Goal: Answer question/provide support: Answer question/provide support

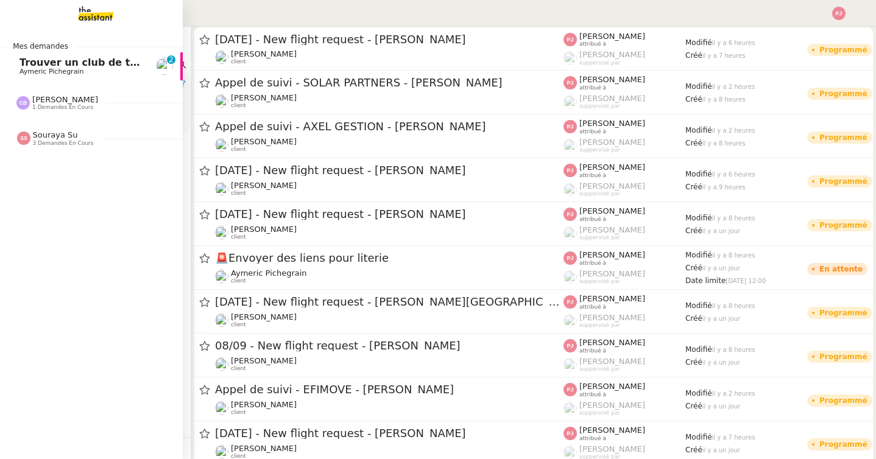
click at [45, 66] on span "Trouver un club de tennis pour septembre" at bounding box center [135, 63] width 232 height 12
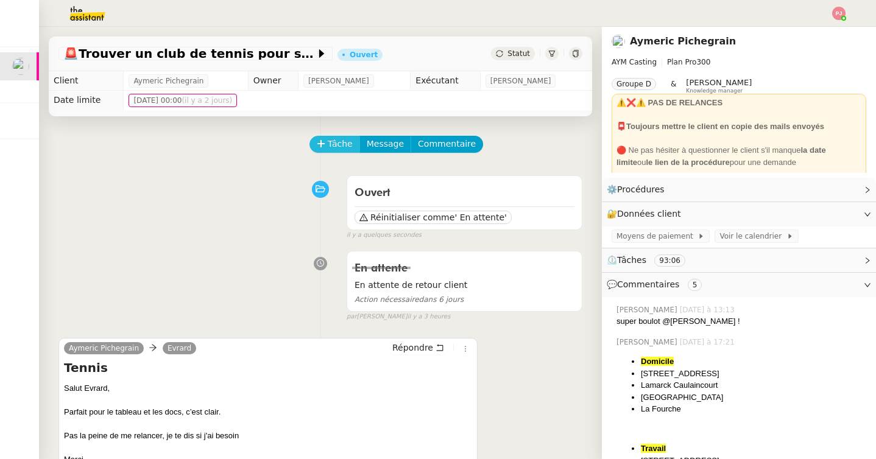
click at [340, 141] on span "Tâche" at bounding box center [340, 144] width 25 height 14
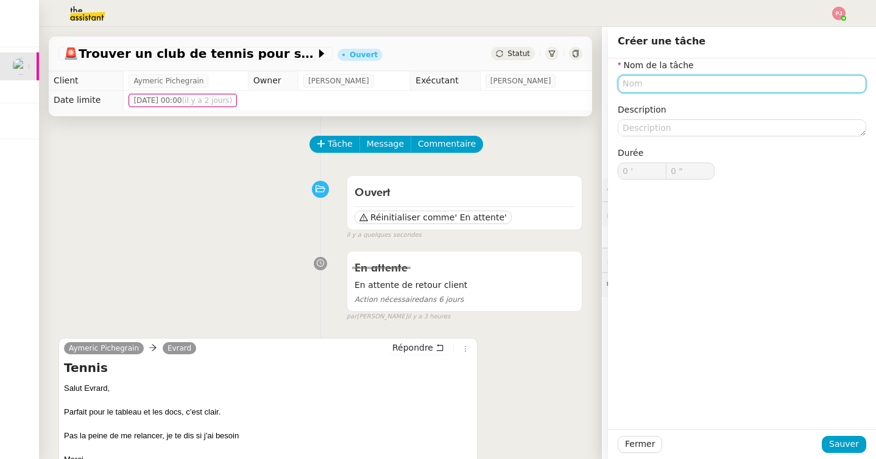
click at [658, 80] on input "text" at bounding box center [742, 84] width 249 height 18
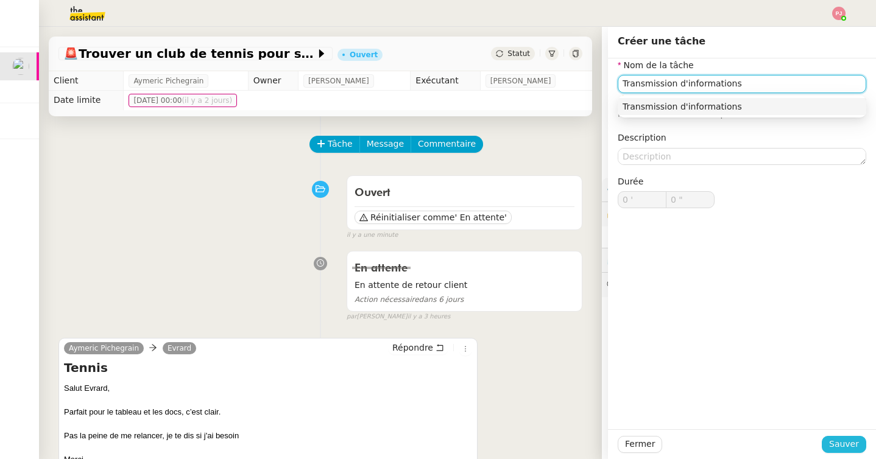
type input "Transmission d'informations"
click at [837, 448] on span "Sauver" at bounding box center [844, 444] width 30 height 14
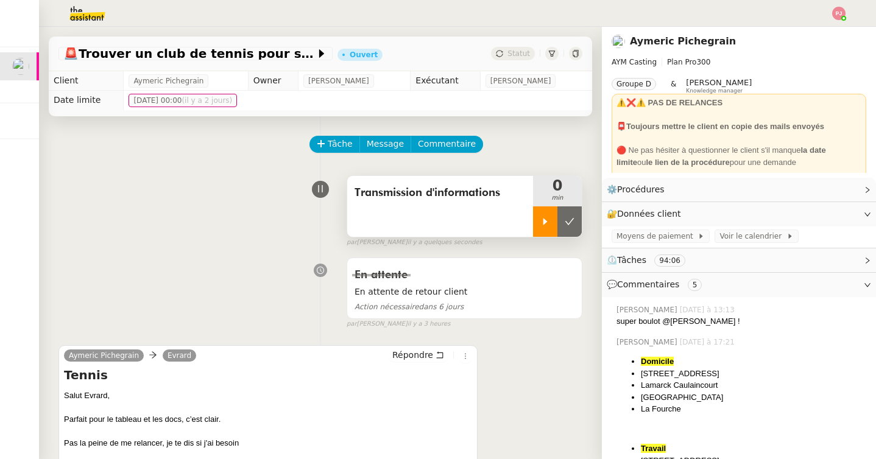
click at [536, 217] on div at bounding box center [545, 222] width 24 height 30
click at [414, 347] on div "[PERSON_NAME] Evrard Répondre Tennis Salut Evrard, Parfait pour le tableau et l…" at bounding box center [267, 448] width 419 height 207
click at [398, 352] on span "Répondre" at bounding box center [412, 355] width 41 height 12
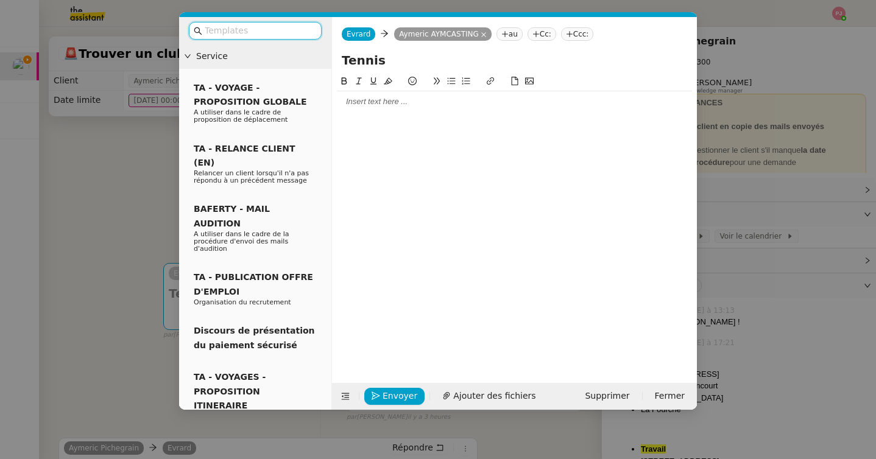
click at [227, 32] on input "text" at bounding box center [260, 31] width 110 height 14
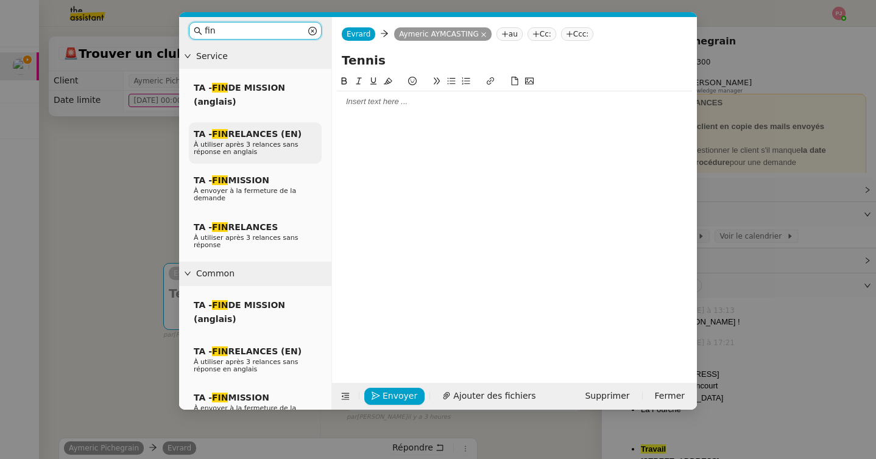
type input "fin"
click at [241, 138] on span "TA - FIN RELANCES (EN)" at bounding box center [248, 134] width 108 height 10
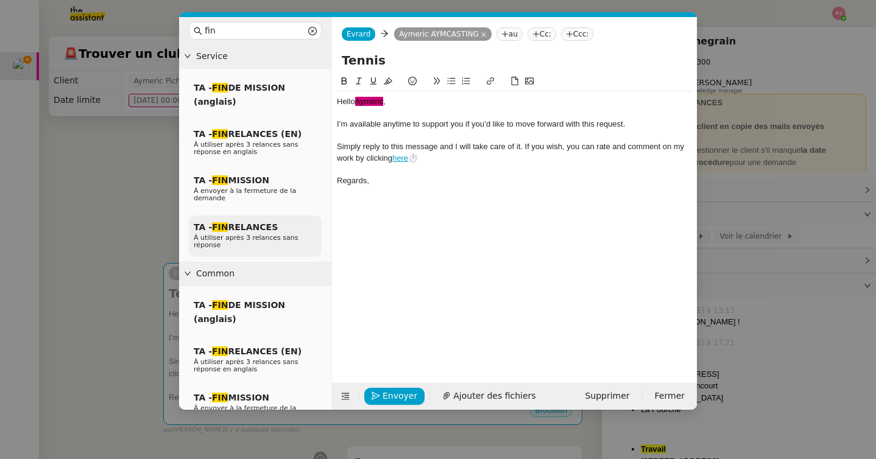
click at [253, 222] on span "TA - FIN RELANCES" at bounding box center [236, 227] width 84 height 10
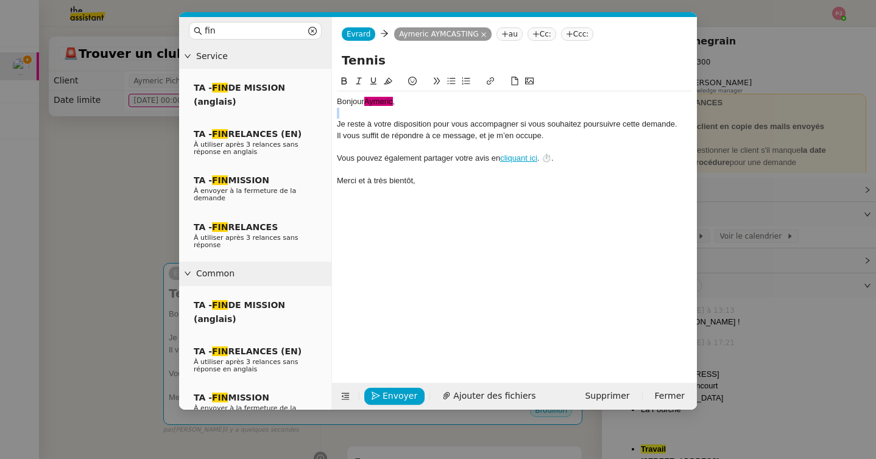
drag, startPoint x: 412, startPoint y: 100, endPoint x: 294, endPoint y: 118, distance: 118.9
click at [294, 118] on nz-layout "fin Service TA - FIN DE MISSION (anglais) TA - FIN RELANCES (EN) À utiliser apr…" at bounding box center [438, 213] width 518 height 393
drag, startPoint x: 400, startPoint y: 107, endPoint x: 335, endPoint y: 96, distance: 65.4
click at [335, 96] on nz-spin "Bonjour ﻿Aymeric﻿ , Je reste à votre disposition pour vous accompagner si vous …" at bounding box center [514, 221] width 365 height 295
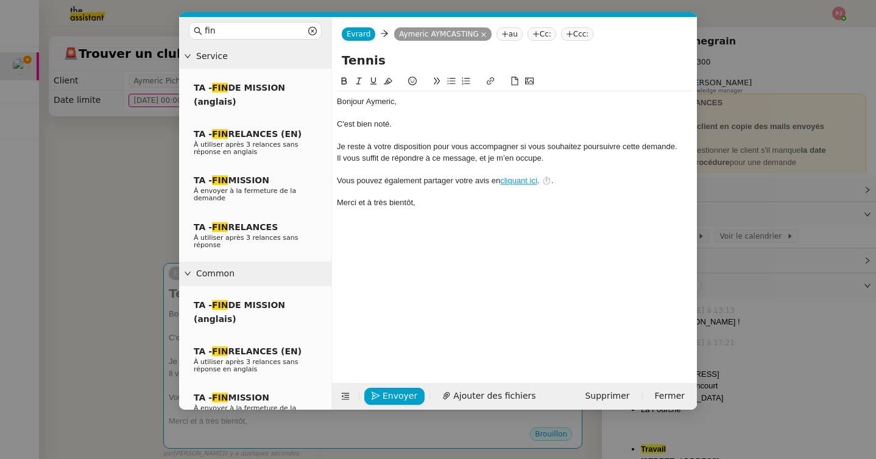
click at [337, 146] on div "Je reste à votre disposition pour vous accompagner si vous souhaitez poursuivre…" at bounding box center [514, 146] width 355 height 11
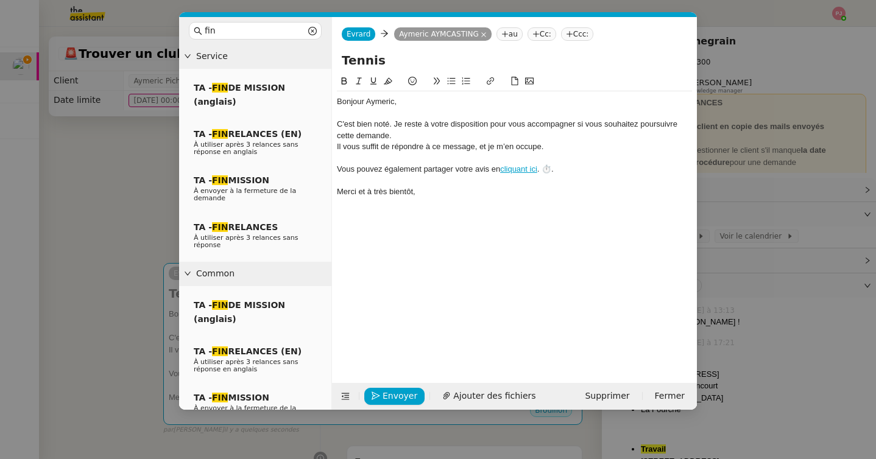
click at [404, 133] on div "C'est bien noté. Je reste à votre disposition pour vous accompagner si vous sou…" at bounding box center [514, 130] width 355 height 23
click at [397, 394] on span "Envoyer" at bounding box center [400, 396] width 35 height 14
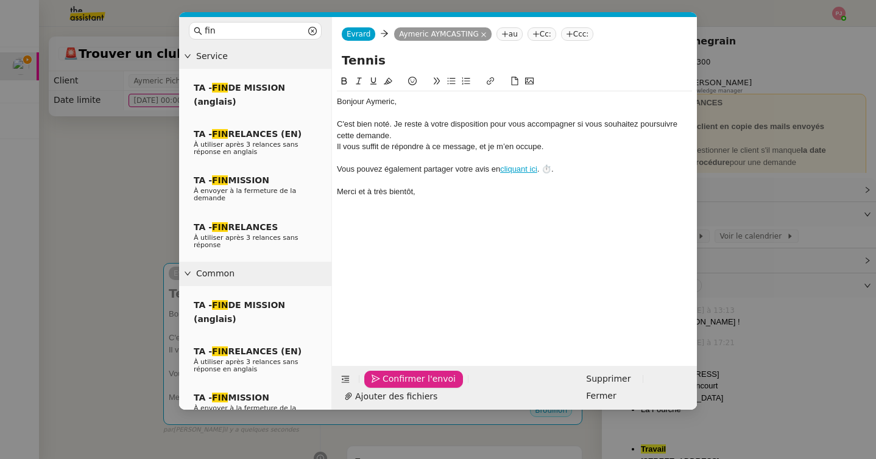
click at [397, 386] on span "Confirmer l'envoi" at bounding box center [419, 379] width 73 height 14
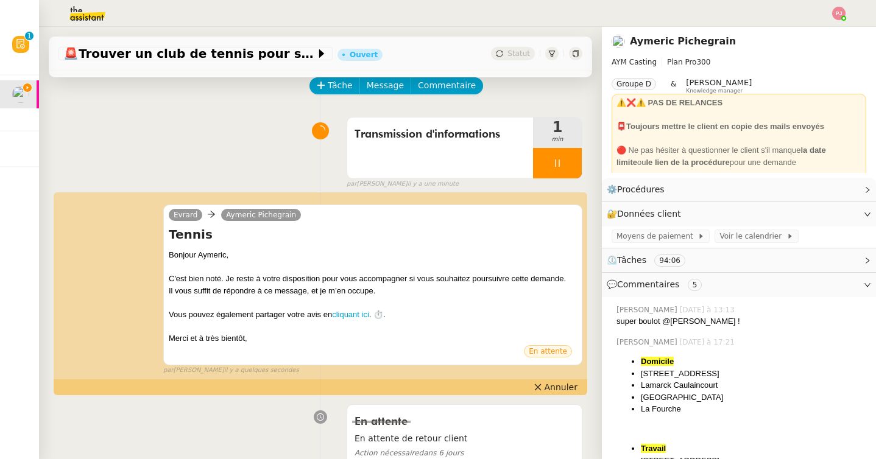
scroll to position [60, 0]
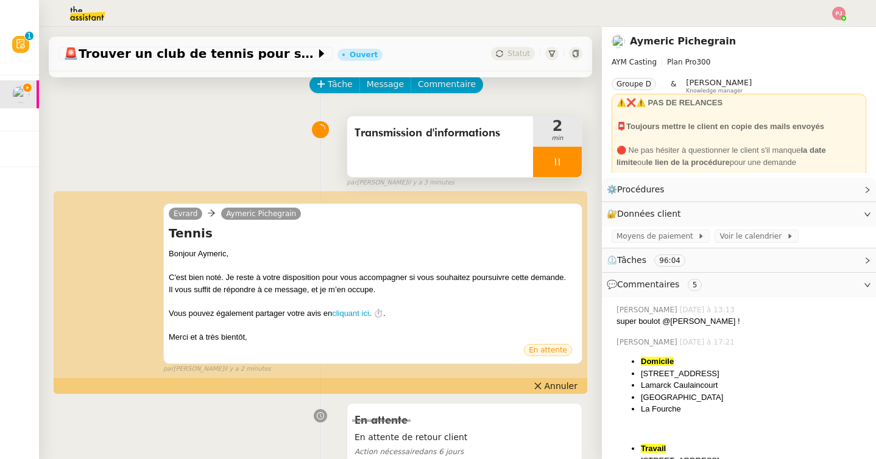
click at [565, 150] on div at bounding box center [557, 162] width 49 height 30
click at [573, 158] on icon at bounding box center [570, 162] width 10 height 10
